Goal: Transaction & Acquisition: Purchase product/service

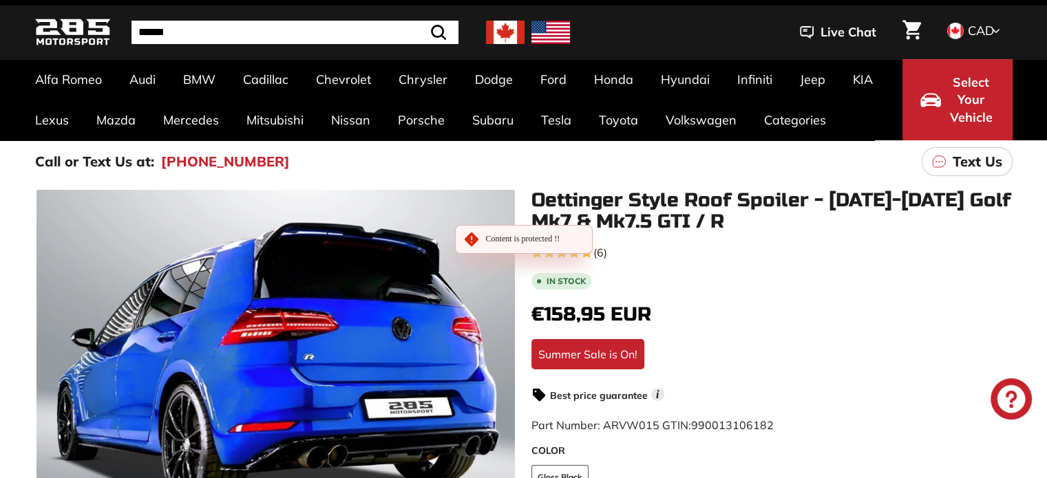
scroll to position [50, 0]
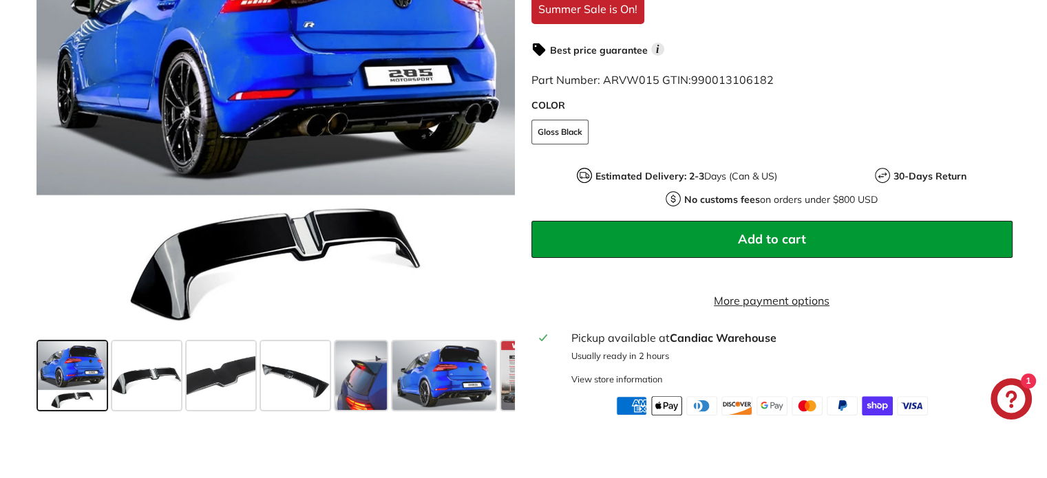
scroll to position [416, 0]
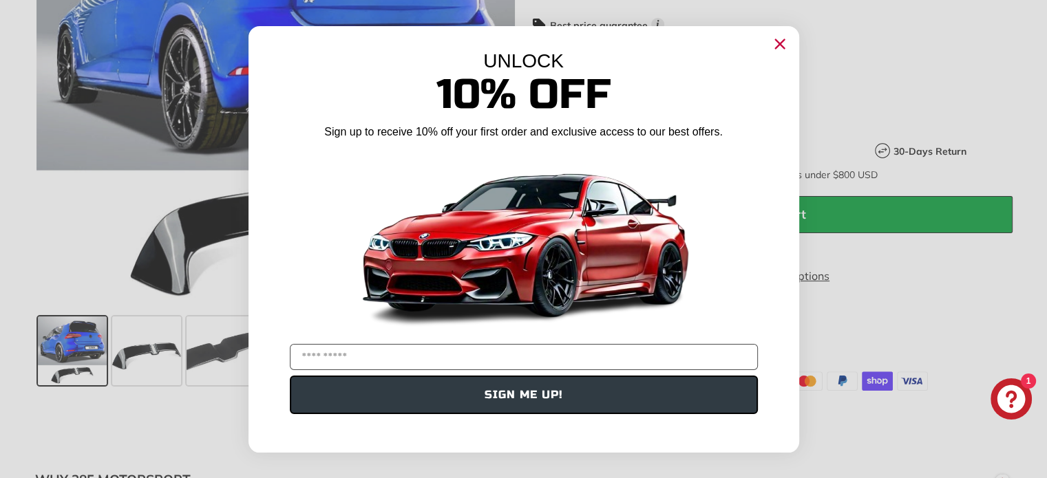
click at [780, 48] on circle "Close dialog" at bounding box center [779, 43] width 21 height 21
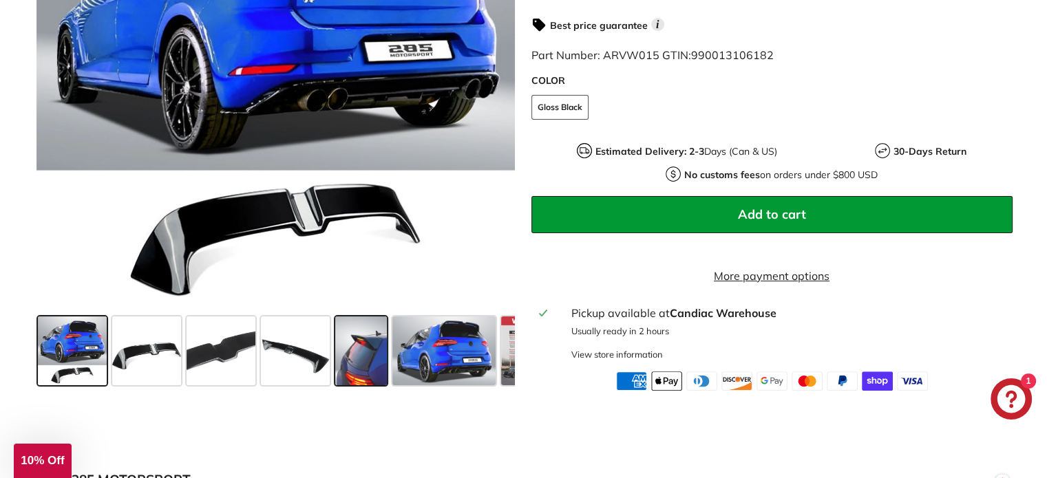
click at [363, 365] on span at bounding box center [361, 351] width 52 height 69
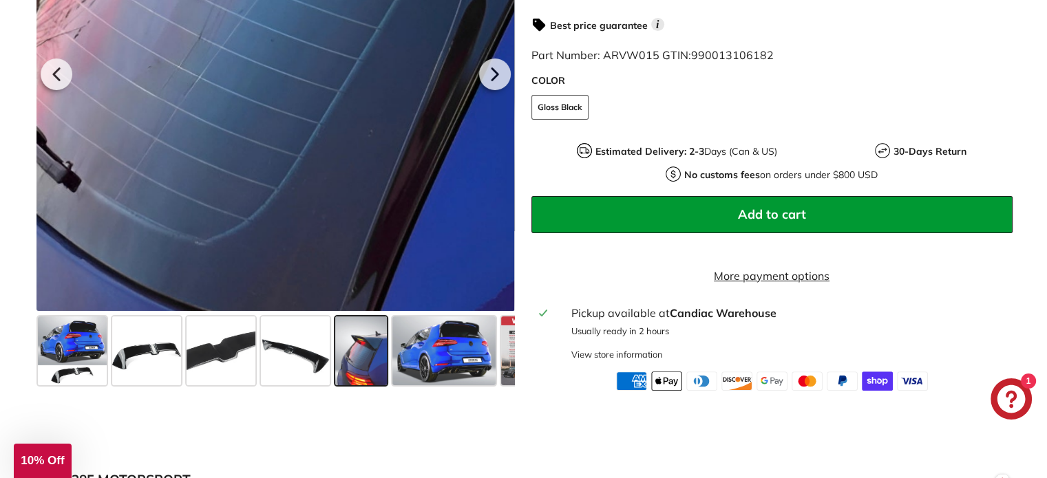
click at [313, 140] on div at bounding box center [275, 72] width 478 height 478
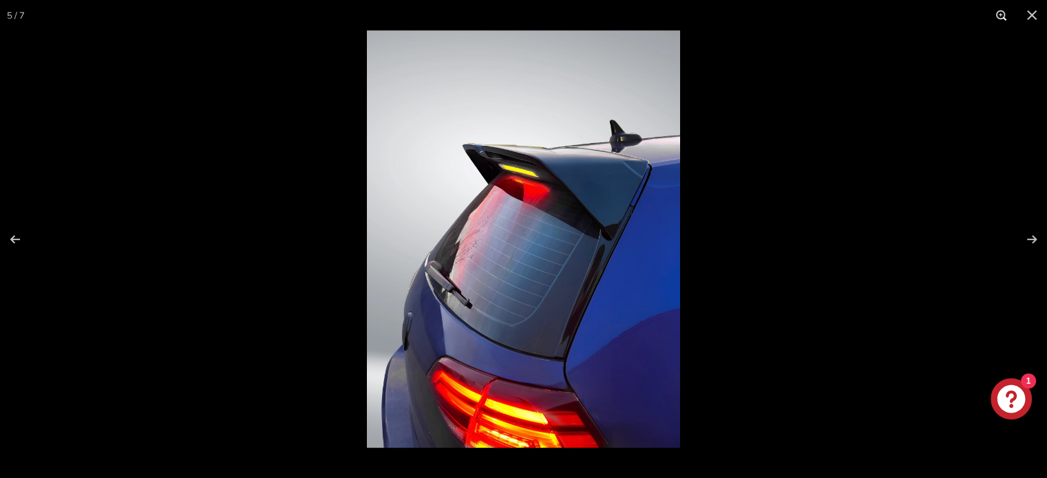
click at [1002, 12] on button at bounding box center [1001, 15] width 30 height 30
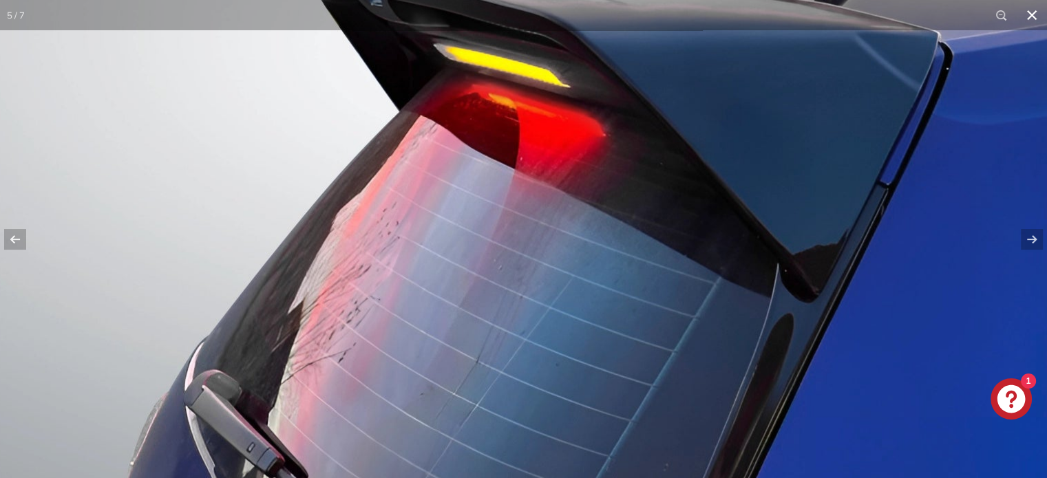
click at [1038, 13] on button at bounding box center [1031, 15] width 30 height 30
